Goal: Task Accomplishment & Management: Manage account settings

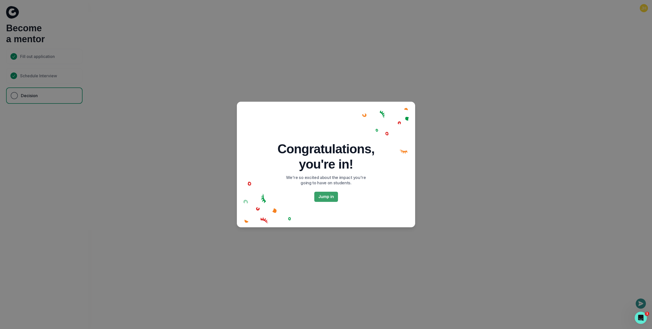
drag, startPoint x: 579, startPoint y: 83, endPoint x: 620, endPoint y: 41, distance: 59.0
click at [579, 83] on div "Congratulations, you're in! We're so excited about the impact you're going to h…" at bounding box center [326, 164] width 652 height 329
click at [646, 8] on div "Congratulations, you're in! We're so excited about the impact you're going to h…" at bounding box center [326, 164] width 652 height 329
click at [642, 9] on div "Congratulations, you're in! We're so excited about the impact you're going to h…" at bounding box center [326, 164] width 652 height 329
click at [322, 194] on button "Jump in" at bounding box center [326, 197] width 24 height 10
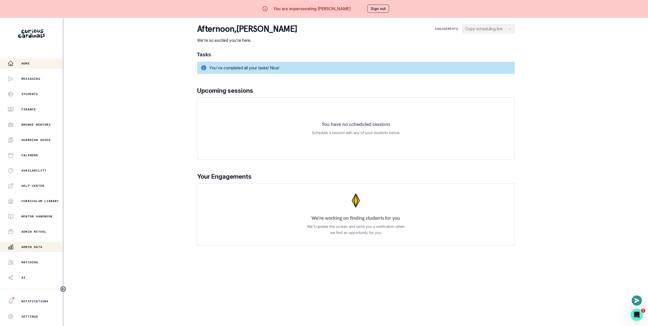
click at [38, 247] on p "Admin Data" at bounding box center [31, 247] width 21 height 4
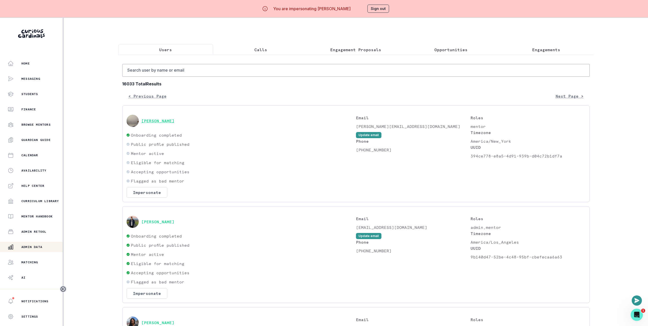
click at [165, 123] on button "[PERSON_NAME]" at bounding box center [157, 120] width 33 height 5
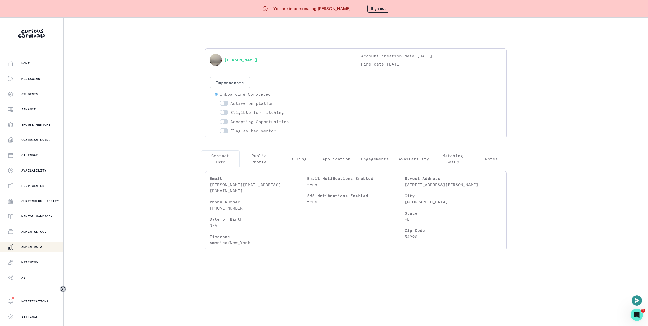
click at [330, 123] on div "Accepting Opportunities" at bounding box center [283, 121] width 136 height 6
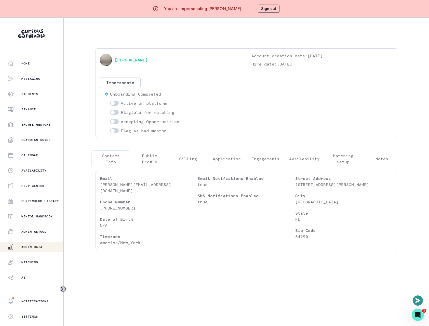
click at [115, 121] on span at bounding box center [112, 121] width 4 height 4
click at [110, 119] on input "checkbox" at bounding box center [110, 119] width 0 height 0
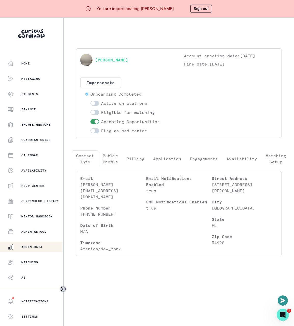
click at [95, 121] on span at bounding box center [96, 121] width 4 height 4
click at [90, 119] on input "checkbox" at bounding box center [90, 119] width 0 height 0
checkbox input "false"
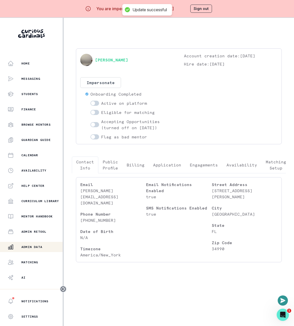
click at [172, 29] on div "[PERSON_NAME] Account creation date: [DATE] Hire date: [DATE] Impersonate Confi…" at bounding box center [179, 157] width 222 height 279
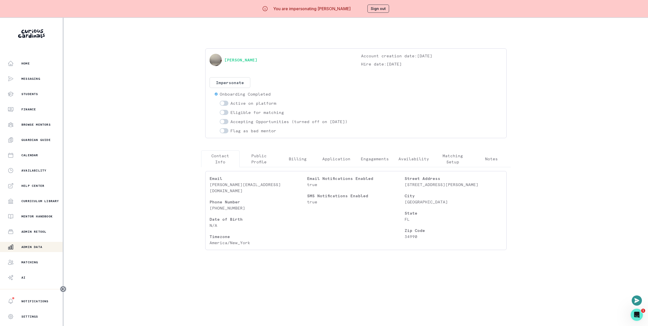
click at [150, 48] on div "Home Messaging Students Finance Browse Mentors Guardian Guide Calendar Availabi…" at bounding box center [324, 181] width 648 height 326
click at [385, 9] on button "Sign out" at bounding box center [378, 9] width 22 height 8
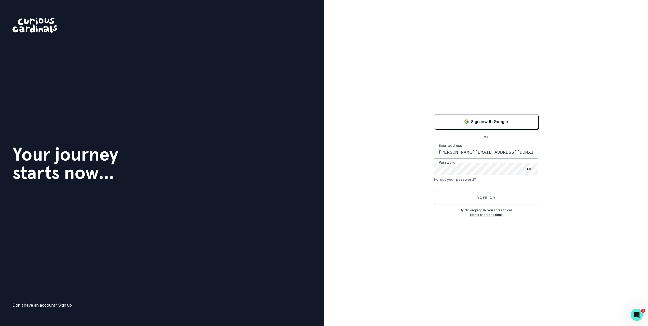
scroll to position [0, 18]
